Goal: Complete application form

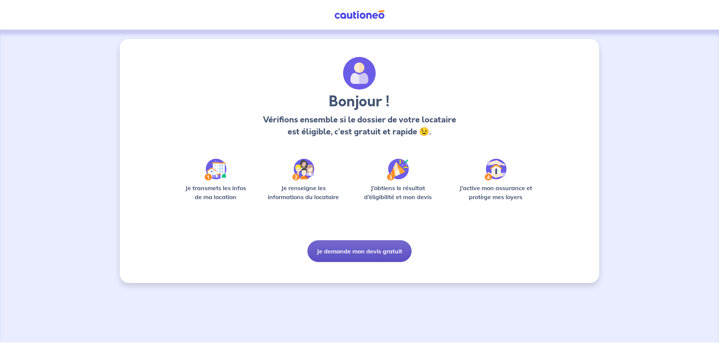
click at [366, 252] on button "Je demande mon devis gratuit" at bounding box center [360, 251] width 104 height 22
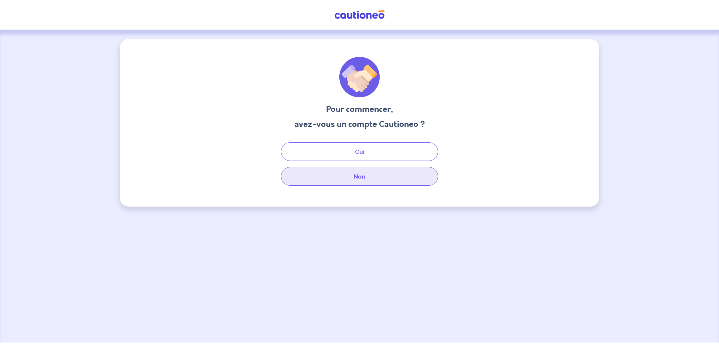
click at [363, 176] on button "Non" at bounding box center [359, 176] width 157 height 19
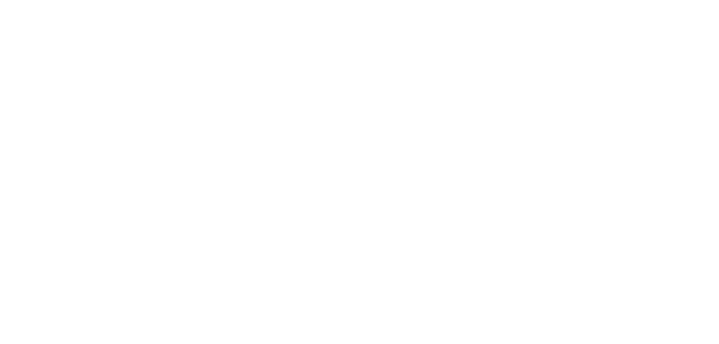
select select "FR"
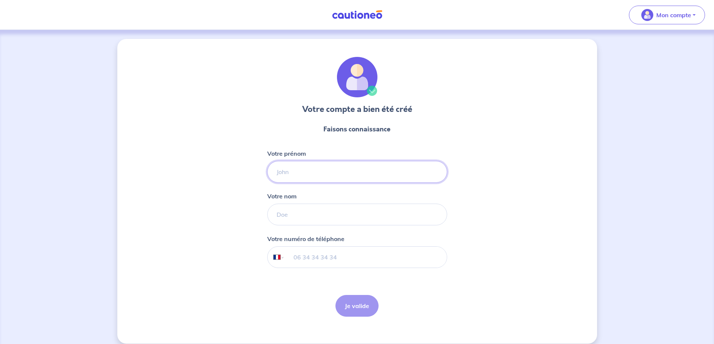
click at [400, 165] on input "Votre prénom" at bounding box center [357, 172] width 180 height 22
type input "[PERSON_NAME]"
type input "gallet"
type input "06 88 93 82 24"
click at [354, 311] on button "Je valide" at bounding box center [356, 306] width 43 height 22
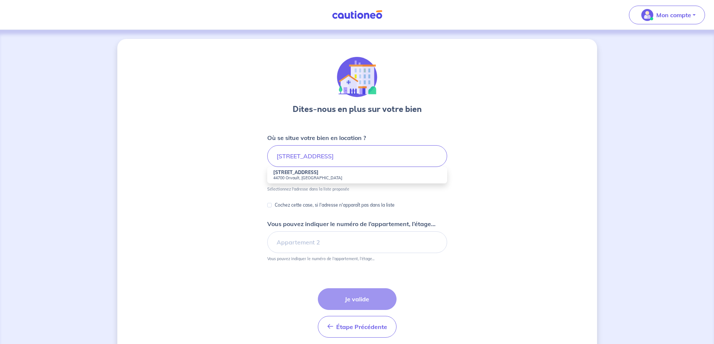
click at [404, 180] on small "44700 Orvault, France" at bounding box center [357, 177] width 168 height 5
type input "6 Avenue de la Vilaine, 44700 Orvault, France"
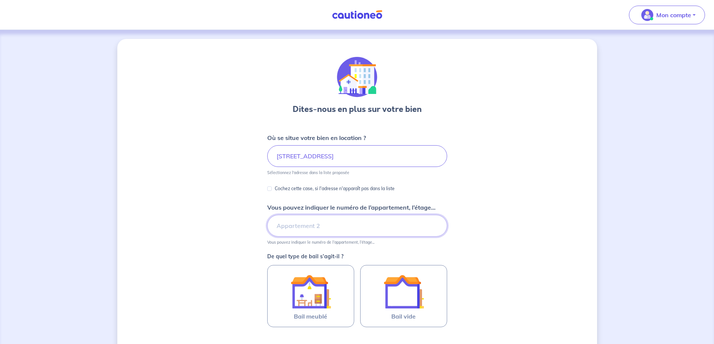
click at [341, 227] on input "Vous pouvez indiquer le numéro de l’appartement, l’étage..." at bounding box center [357, 226] width 180 height 22
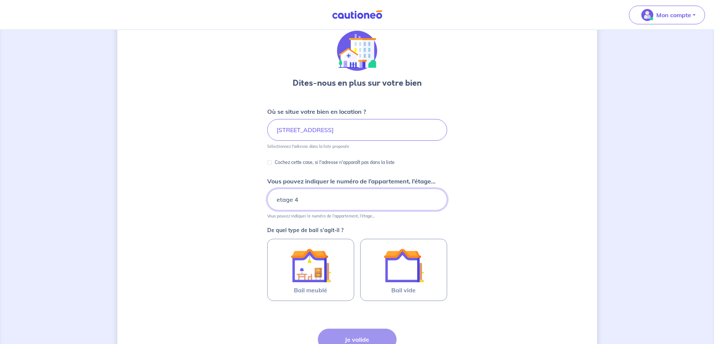
scroll to position [50, 0]
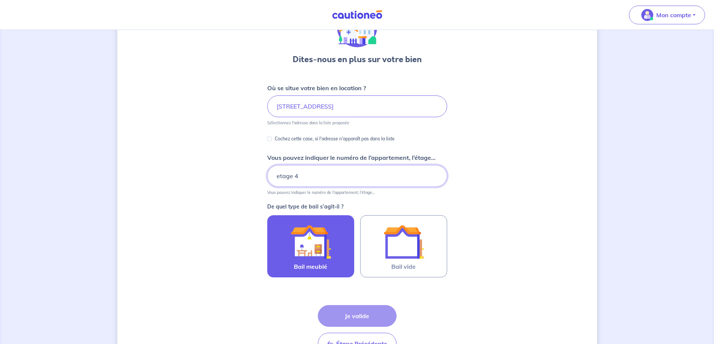
type input "etage 4"
click at [314, 252] on img at bounding box center [310, 242] width 40 height 40
click at [0, 0] on input "Bail meublé" at bounding box center [0, 0] width 0 height 0
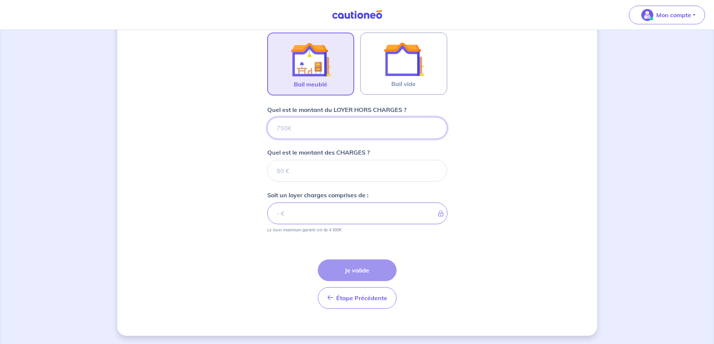
scroll to position [233, 0]
click at [281, 130] on input "Quel est le montant du LOYER HORS CHARGES ?" at bounding box center [357, 127] width 180 height 22
click at [280, 128] on input "Quel est le montant du LOYER HORS CHARGES ?" at bounding box center [357, 127] width 180 height 22
click at [286, 127] on input "Quel est le montant du LOYER HORS CHARGES ?" at bounding box center [357, 127] width 180 height 22
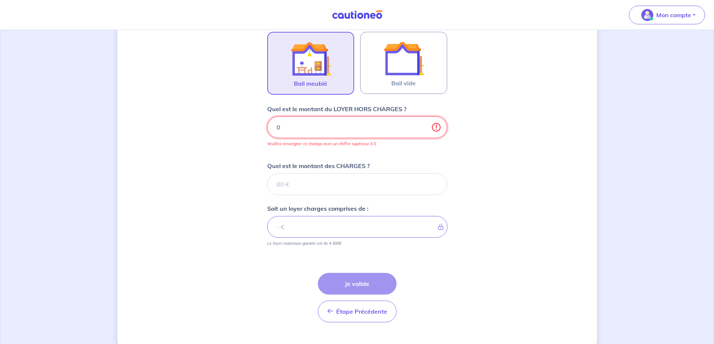
type input "0"
click at [436, 131] on input "0" at bounding box center [357, 127] width 180 height 22
type input "04"
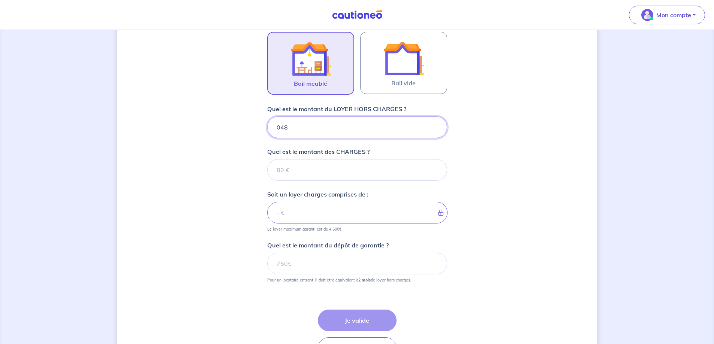
type input "0480"
type input "0"
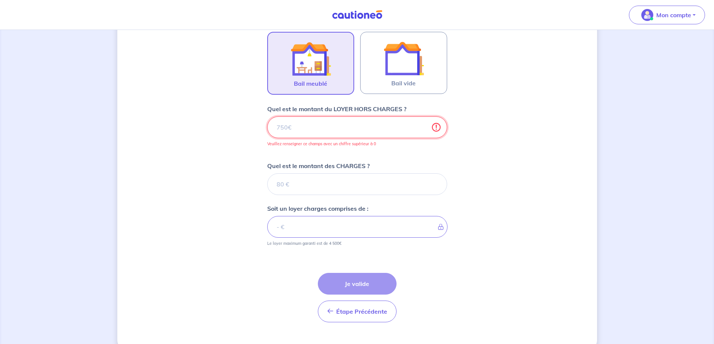
type input "4"
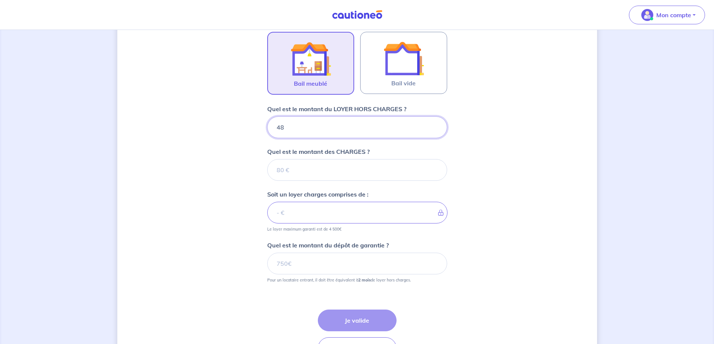
type input "480"
drag, startPoint x: 279, startPoint y: 170, endPoint x: 301, endPoint y: 172, distance: 22.2
click at [278, 170] on input "Quel est le montant des CHARGES ?" at bounding box center [357, 170] width 180 height 22
type input "0"
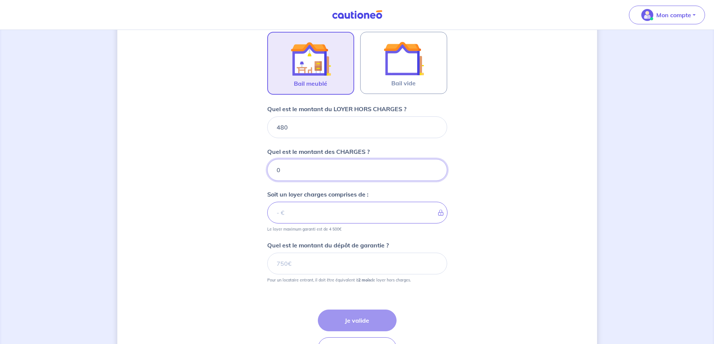
click at [435, 172] on input "0" at bounding box center [357, 170] width 180 height 22
type input "480"
click at [435, 172] on input "0" at bounding box center [357, 170] width 180 height 22
type input "70"
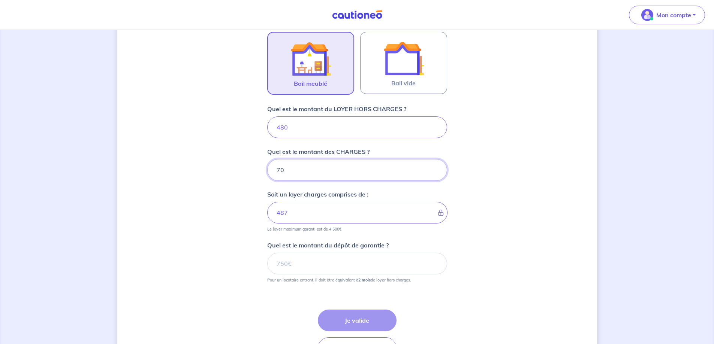
type input "550"
type input "70"
drag, startPoint x: 509, startPoint y: 218, endPoint x: 510, endPoint y: 226, distance: 8.0
click at [510, 219] on div "Dites-nous en plus sur votre bien Où se situe votre bien en location ? 6 Avenue…" at bounding box center [356, 96] width 479 height 581
click at [278, 266] on input "Quel est le montant du dépôt de garantie ?" at bounding box center [357, 264] width 180 height 22
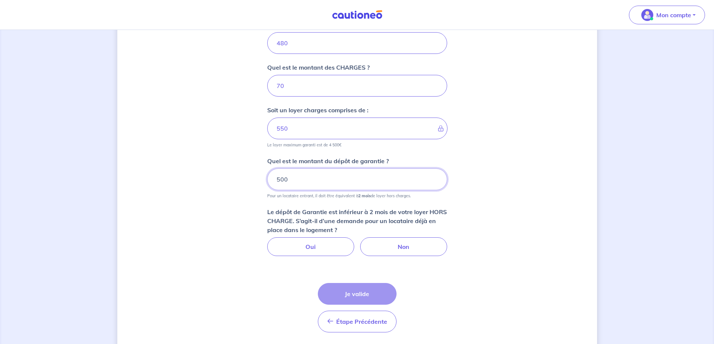
scroll to position [292, 0]
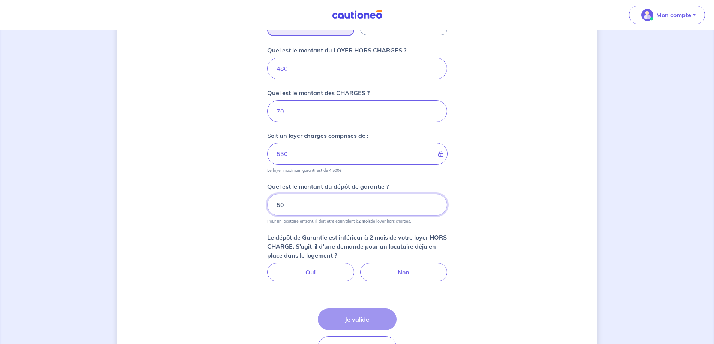
type input "5"
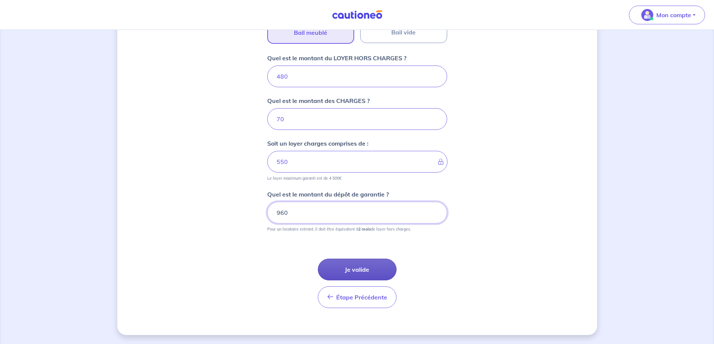
type input "960"
click at [364, 270] on button "Je valide" at bounding box center [357, 270] width 79 height 22
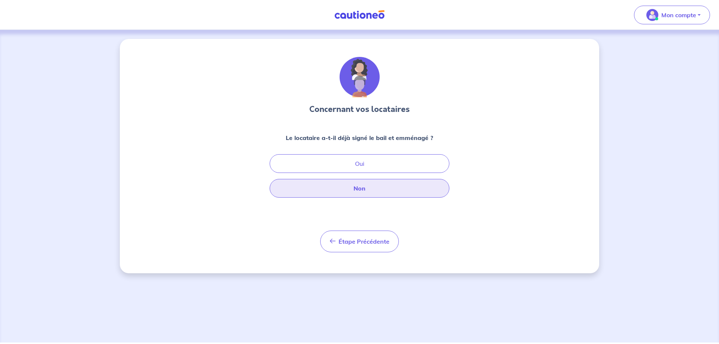
click at [384, 187] on button "Non" at bounding box center [360, 188] width 180 height 19
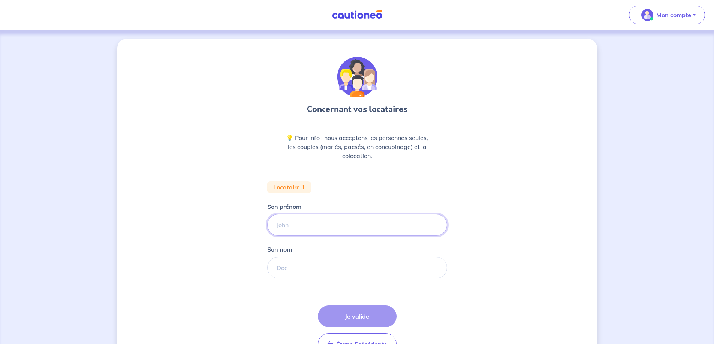
drag, startPoint x: 309, startPoint y: 226, endPoint x: 304, endPoint y: 226, distance: 5.6
click at [305, 226] on input "Son prénom" at bounding box center [357, 225] width 180 height 22
type input "bruno"
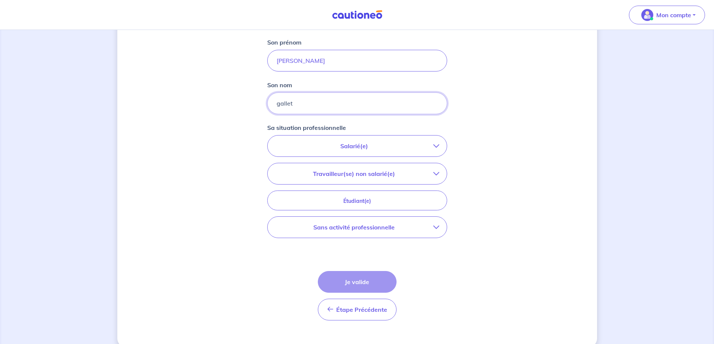
scroll to position [177, 0]
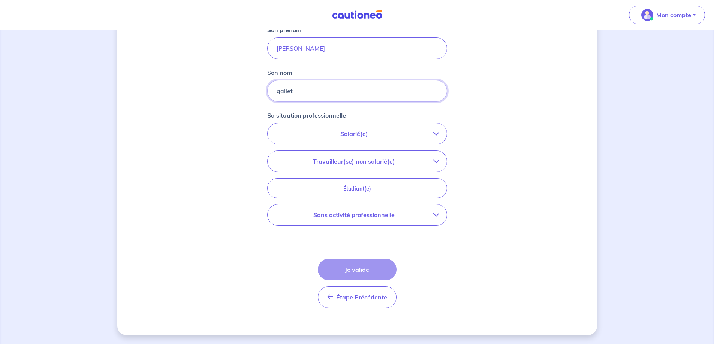
type input "gallet"
drag, startPoint x: 309, startPoint y: 48, endPoint x: 260, endPoint y: 48, distance: 49.4
click at [260, 48] on div "Concernant vos locataires 💡 Pour info : nous acceptons les personnes seules, le…" at bounding box center [356, 98] width 479 height 473
type input "alexandre"
click at [310, 89] on input "gallet" at bounding box center [357, 91] width 180 height 22
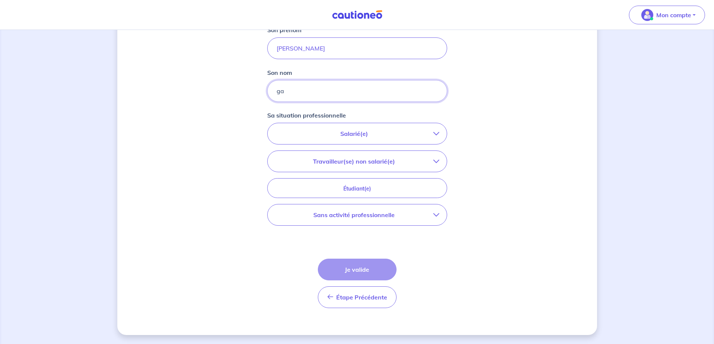
type input "g"
type input "turpain"
click at [343, 138] on p "Salarié(e)" at bounding box center [354, 133] width 158 height 9
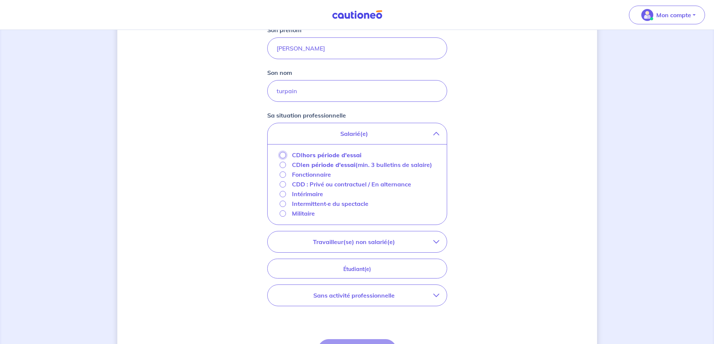
click at [285, 154] on input "CDI hors période d'essai" at bounding box center [282, 155] width 6 height 6
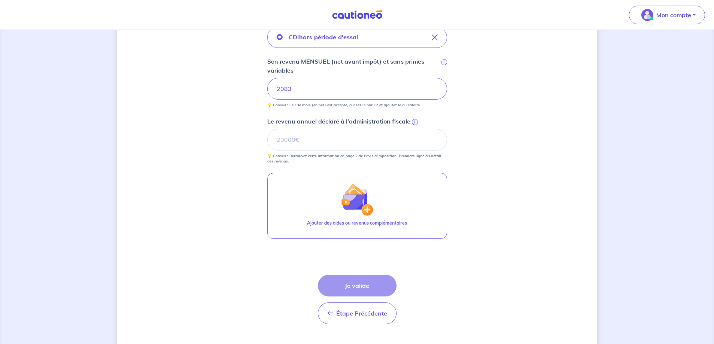
scroll to position [277, 0]
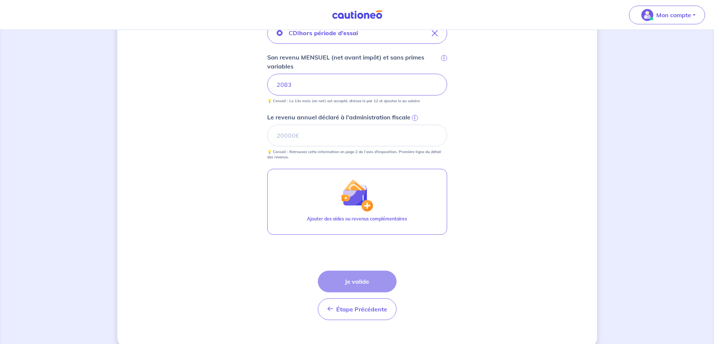
click at [350, 282] on div "Étape Précédente Précédent Je valide Je valide" at bounding box center [357, 295] width 79 height 49
drag, startPoint x: 298, startPoint y: 136, endPoint x: 294, endPoint y: 133, distance: 4.6
click at [297, 135] on input "Le revenu annuel déclaré à l'administration fiscale i" at bounding box center [357, 136] width 180 height 22
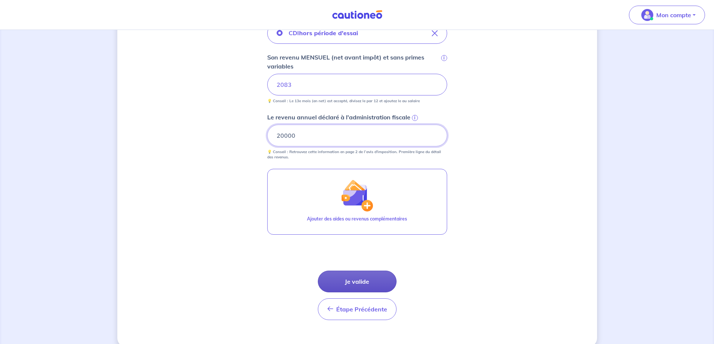
type input "20000"
click at [342, 283] on button "Je valide" at bounding box center [357, 282] width 79 height 22
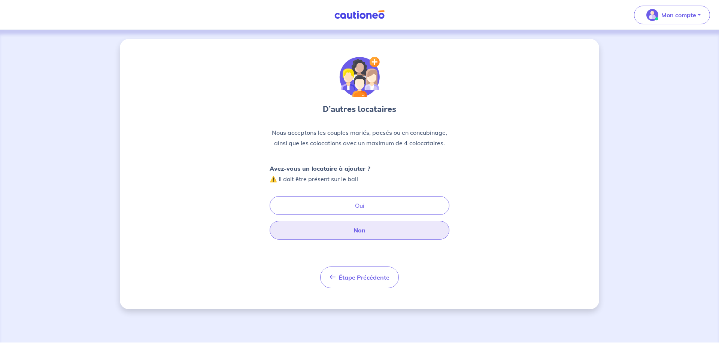
click at [352, 235] on button "Non" at bounding box center [360, 230] width 180 height 19
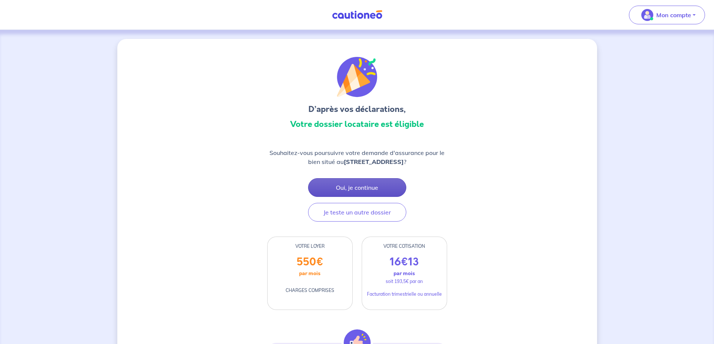
click at [373, 188] on button "Oui, je continue" at bounding box center [357, 187] width 98 height 19
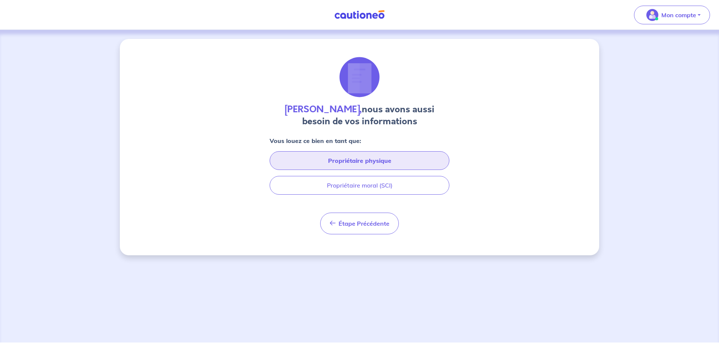
click at [393, 164] on button "Propriétaire physique" at bounding box center [360, 160] width 180 height 19
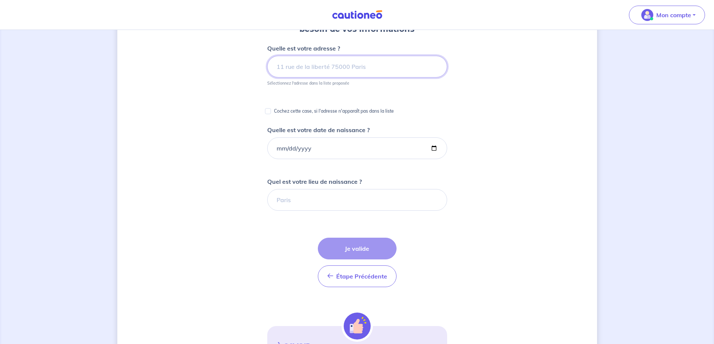
scroll to position [39, 0]
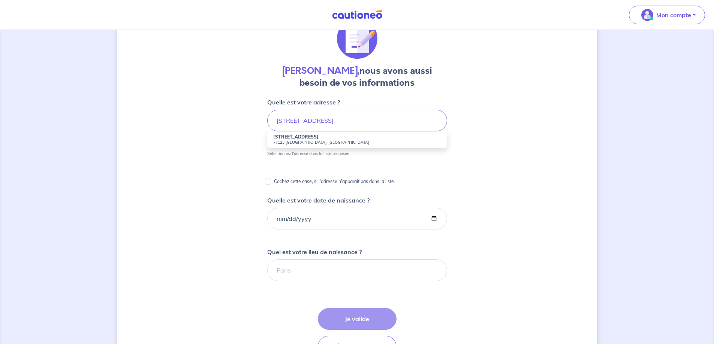
click at [387, 144] on small "77123 Noisy-sur-École, France" at bounding box center [357, 142] width 168 height 5
type input "1 Allée des Muguets, 77123 Noisy-sur-École, France"
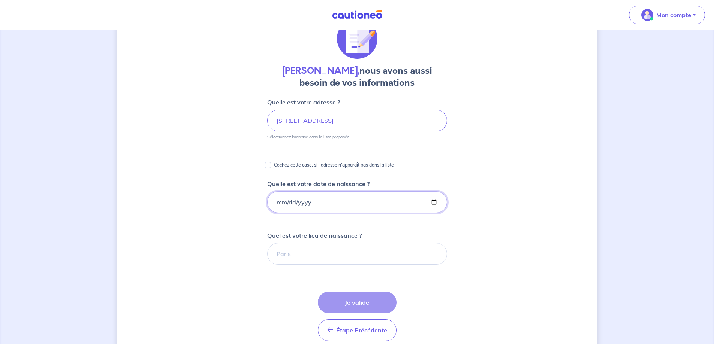
click at [355, 203] on input "Quelle est votre date de naissance ?" at bounding box center [357, 202] width 180 height 22
type input "1958-12-03"
click at [295, 254] on input "Quel est votre lieu de naissance ?" at bounding box center [357, 254] width 180 height 22
type input "Hirson"
click at [349, 302] on button "Je valide" at bounding box center [357, 303] width 79 height 22
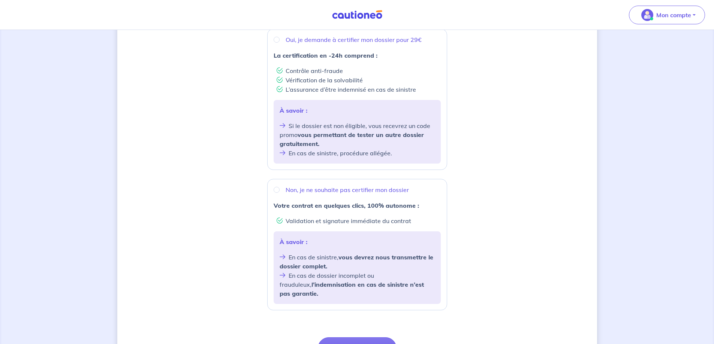
scroll to position [150, 0]
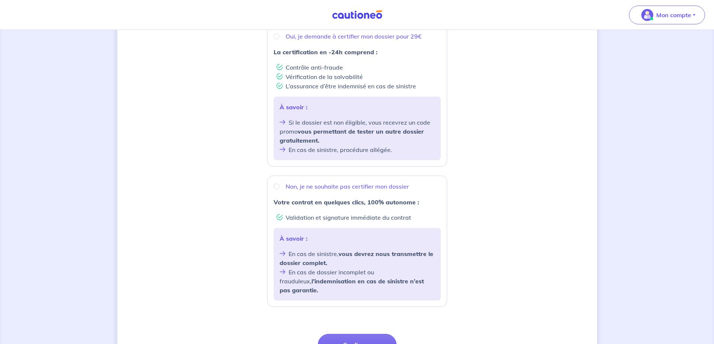
drag, startPoint x: 277, startPoint y: 190, endPoint x: 278, endPoint y: 195, distance: 5.0
click at [277, 192] on div "Non, je ne souhaite pas certifier mon dossier Votre contrat en quelques clics, …" at bounding box center [357, 241] width 180 height 131
radio input "true"
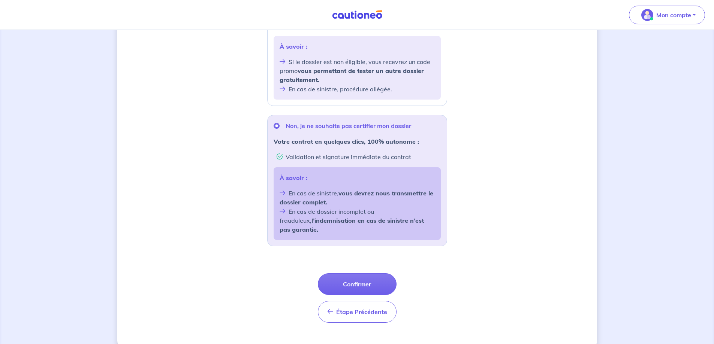
scroll to position [216, 0]
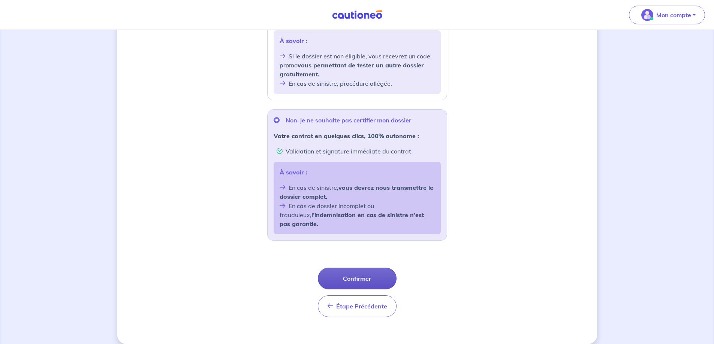
click at [377, 268] on button "Confirmer" at bounding box center [357, 279] width 79 height 22
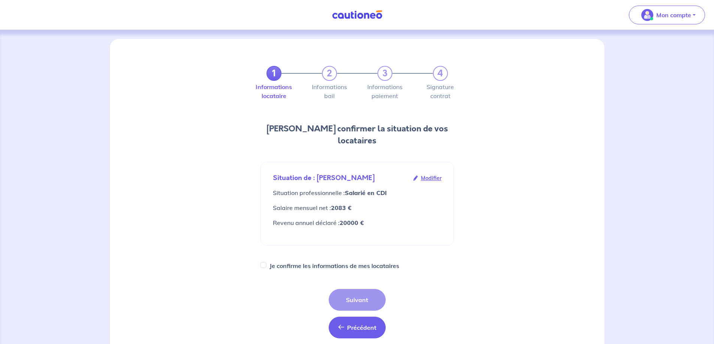
click at [361, 325] on button "Précédent Précédent" at bounding box center [356, 328] width 57 height 22
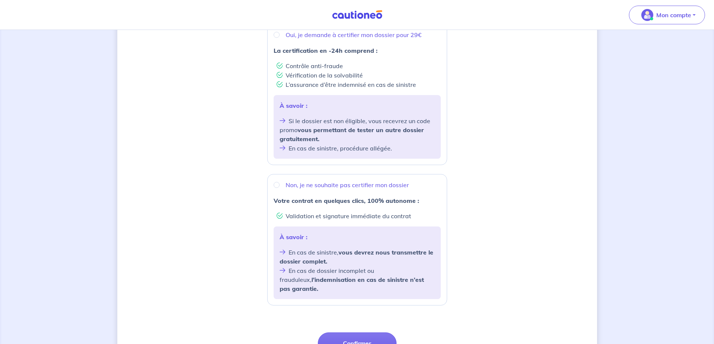
scroll to position [216, 0]
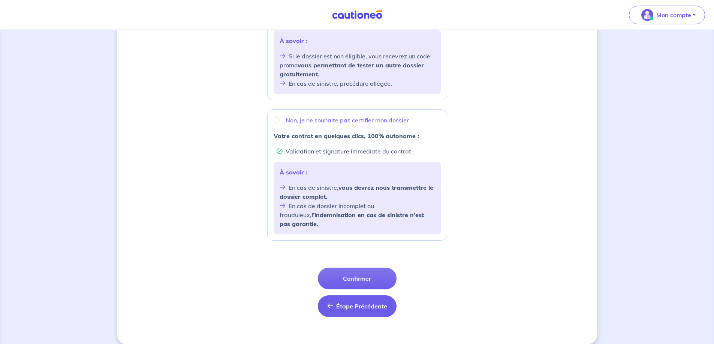
click at [360, 303] on span "Étape Précédente" at bounding box center [361, 306] width 51 height 7
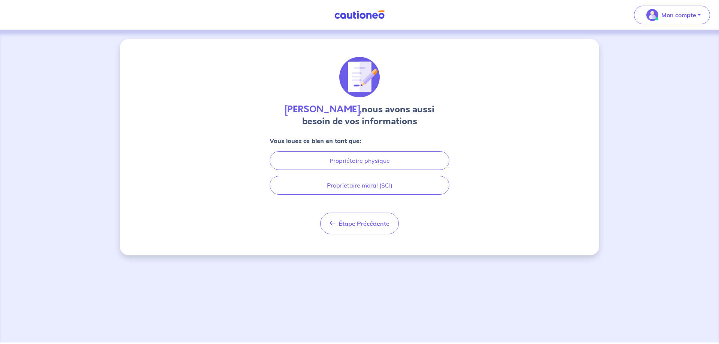
click at [346, 239] on div "Bruno Gallet, nous avons aussi besoin de vos informations Vous louez ce bien en…" at bounding box center [359, 147] width 479 height 216
click at [358, 227] on span "Étape Précédente" at bounding box center [364, 223] width 51 height 7
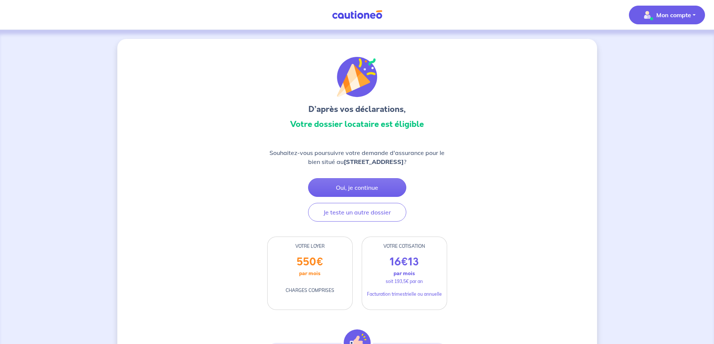
click at [696, 16] on button "Mon compte" at bounding box center [667, 15] width 76 height 19
click at [664, 65] on link "Me déconnecter" at bounding box center [659, 64] width 60 height 12
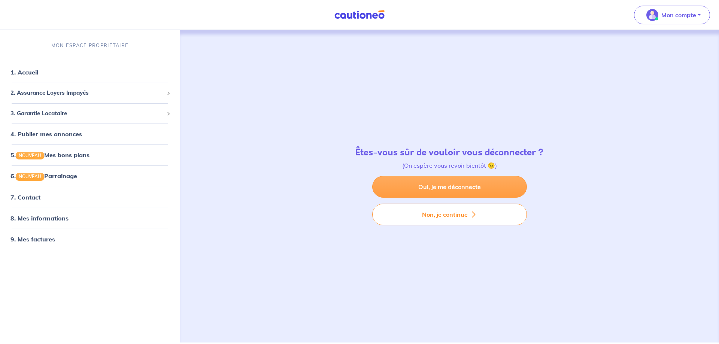
click at [449, 185] on link "Oui, je me déconnecte" at bounding box center [449, 187] width 155 height 22
